Goal: Information Seeking & Learning: Learn about a topic

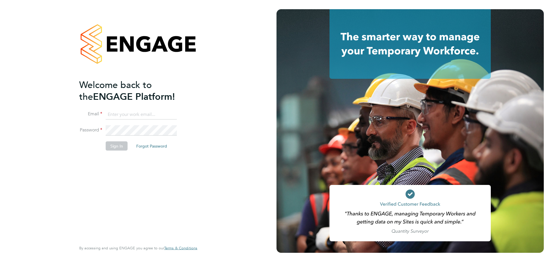
type input "mason.roberts@castlefieldrecruitment.com"
click at [106, 142] on button "Sign In" at bounding box center [117, 145] width 22 height 9
click at [108, 143] on div "Sorry, we are having problems connecting to our services." at bounding box center [138, 131] width 276 height 262
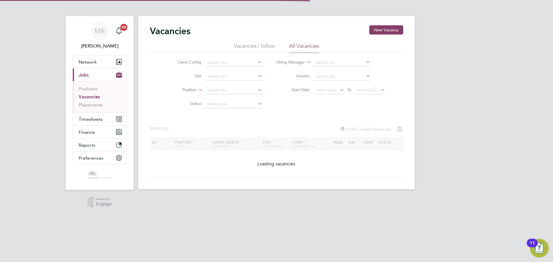
click at [93, 109] on ul "Positions Vacancies Placements" at bounding box center [100, 96] width 54 height 31
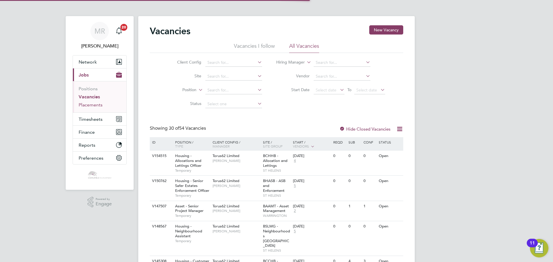
click at [93, 106] on link "Placements" at bounding box center [91, 104] width 24 height 5
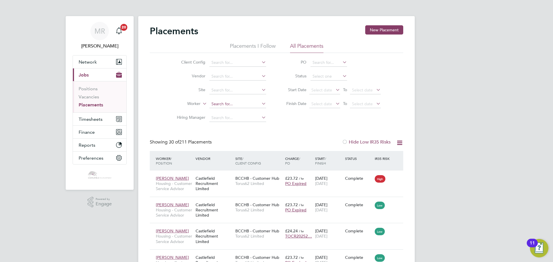
click at [234, 105] on input at bounding box center [237, 104] width 57 height 8
click at [228, 108] on li "Angie Garcia" at bounding box center [244, 112] width 71 height 8
type input "[PERSON_NAME]"
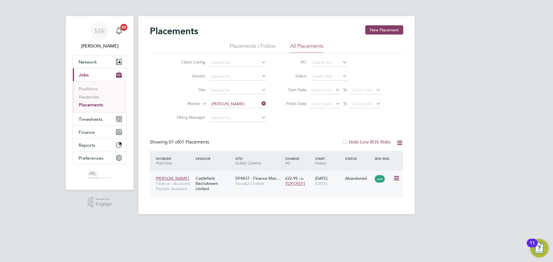
click at [323, 183] on span "[DATE]" at bounding box center [321, 183] width 12 height 5
click at [94, 123] on button "Timesheets" at bounding box center [100, 119] width 54 height 13
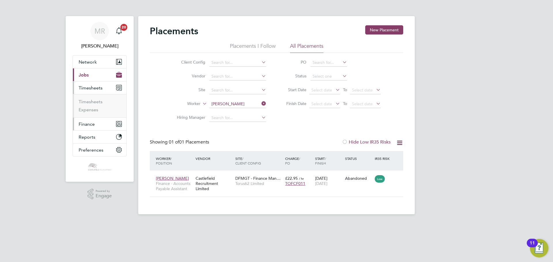
click at [93, 124] on span "Finance" at bounding box center [87, 123] width 16 height 5
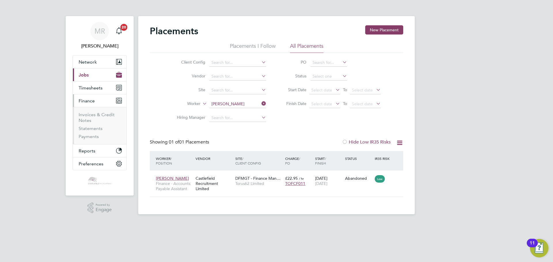
click at [101, 77] on button "Current page: Jobs" at bounding box center [100, 75] width 54 height 13
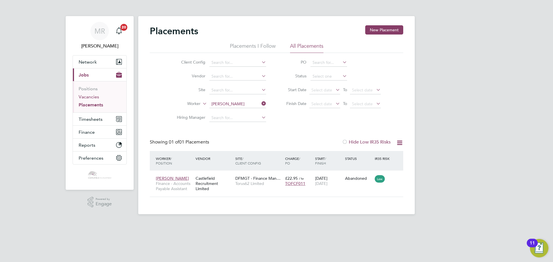
click at [93, 96] on link "Vacancies" at bounding box center [89, 96] width 20 height 5
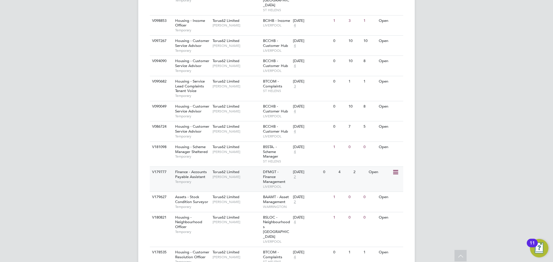
click at [207, 180] on span "Temporary" at bounding box center [192, 182] width 35 height 5
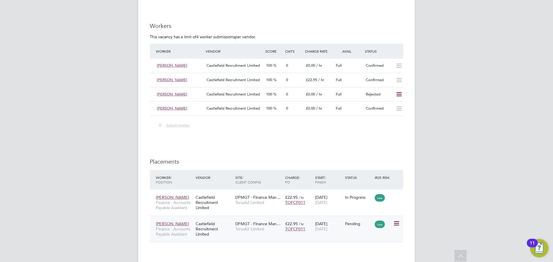
click at [394, 222] on icon at bounding box center [396, 223] width 6 height 7
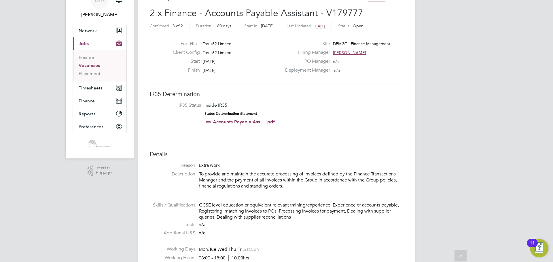
click at [87, 66] on link "Vacancies" at bounding box center [89, 65] width 21 height 5
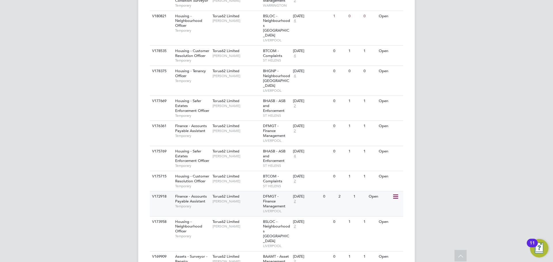
click at [190, 194] on span "Finance - Accounts Payable Assistant" at bounding box center [191, 199] width 32 height 10
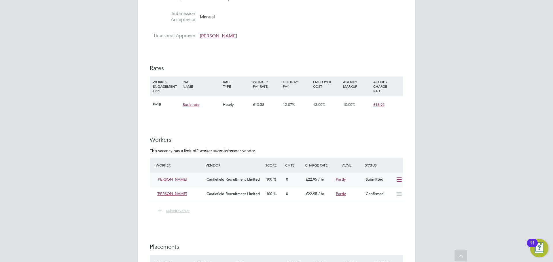
click at [398, 179] on icon at bounding box center [398, 180] width 7 height 5
click at [416, 144] on div "MR Mason Roberts Notifications 20 Applications: Network Team Members Businesses…" at bounding box center [276, 79] width 553 height 743
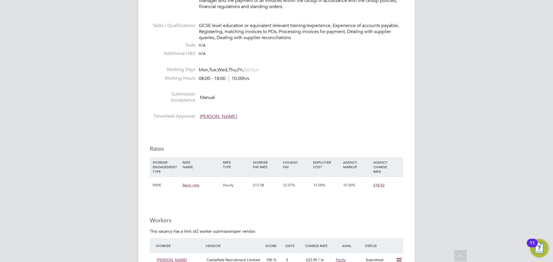
scroll to position [292, 0]
